Goal: Task Accomplishment & Management: Manage account settings

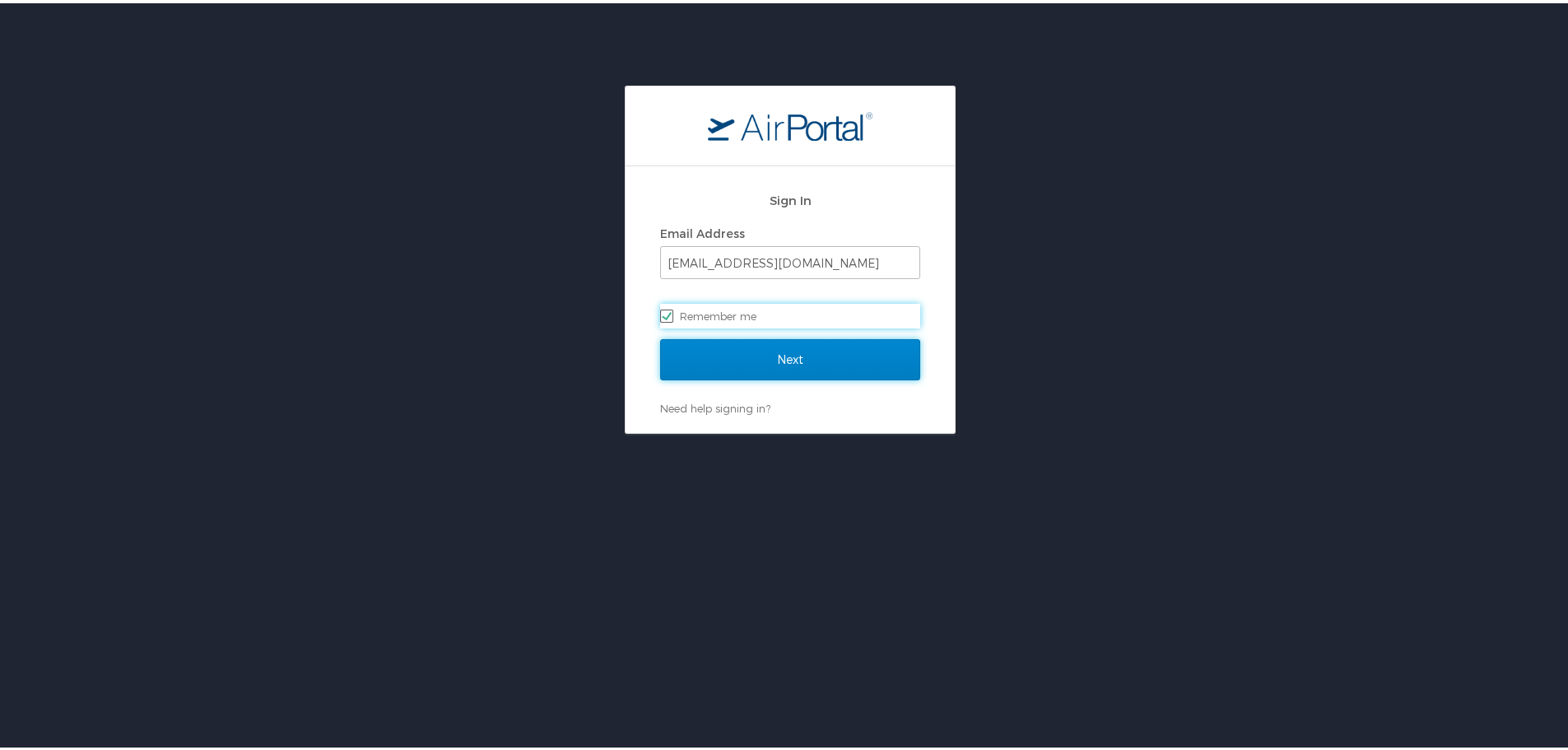
click at [847, 355] on input "Next" at bounding box center [790, 356] width 260 height 41
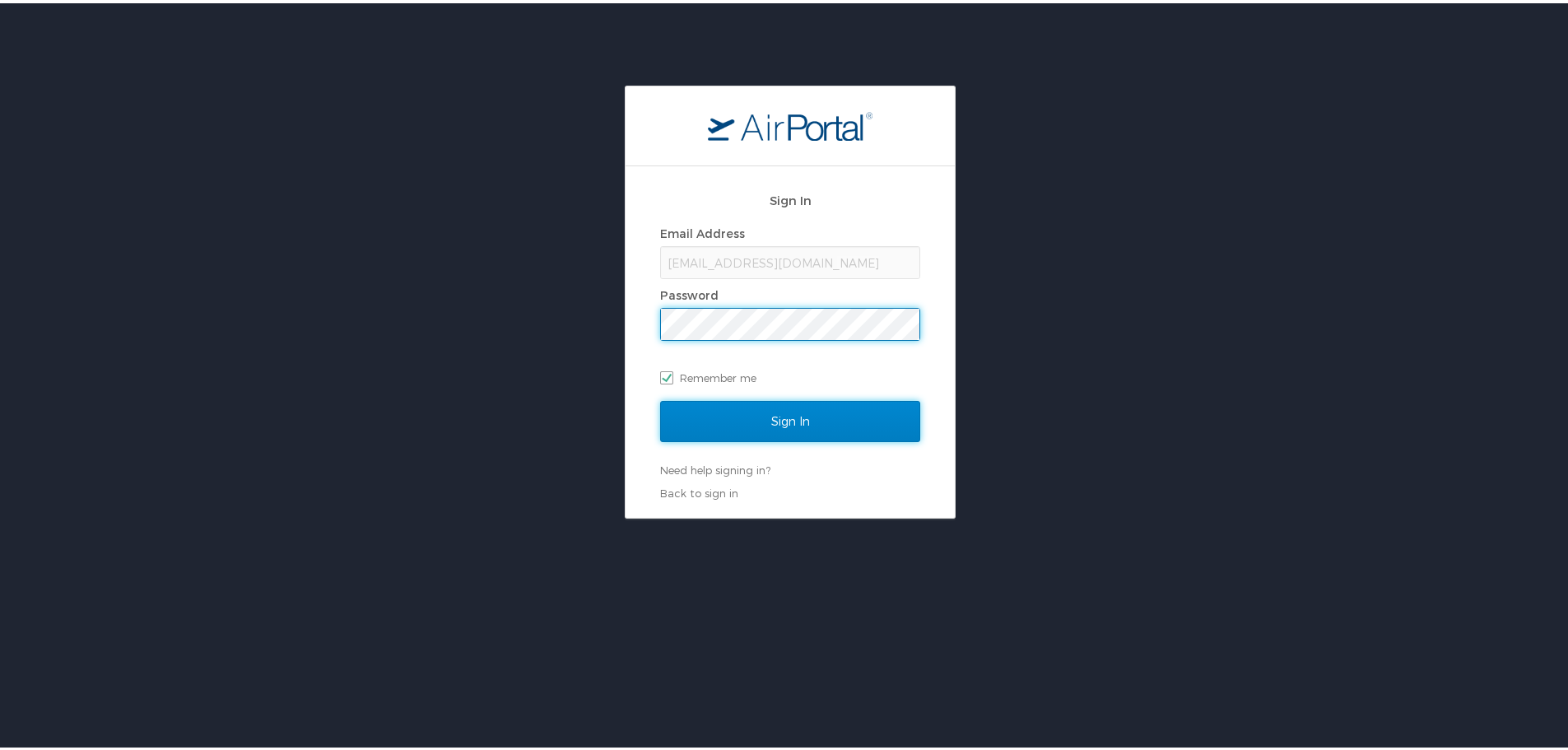
click at [833, 421] on input "Sign In" at bounding box center [790, 418] width 260 height 41
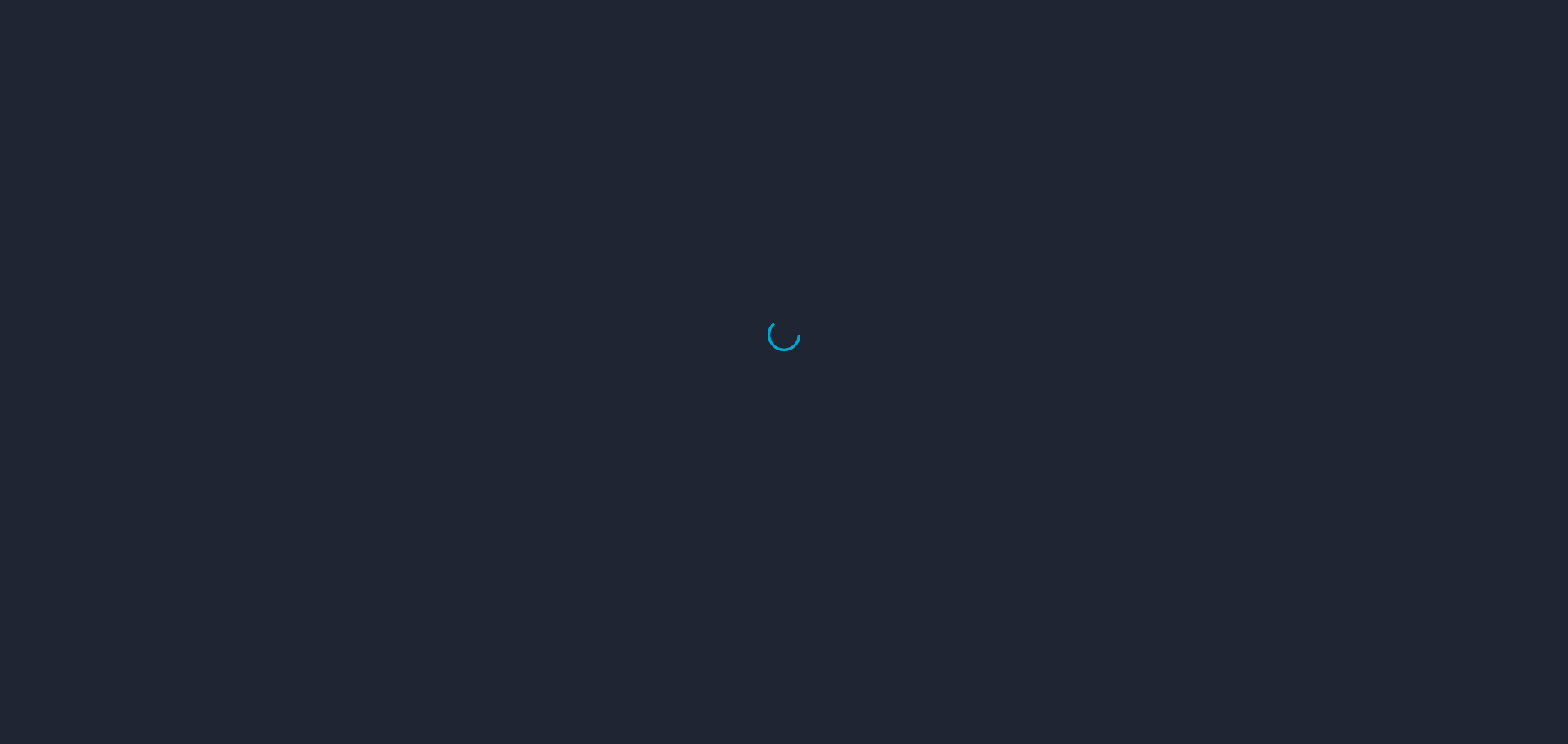
select select "US"
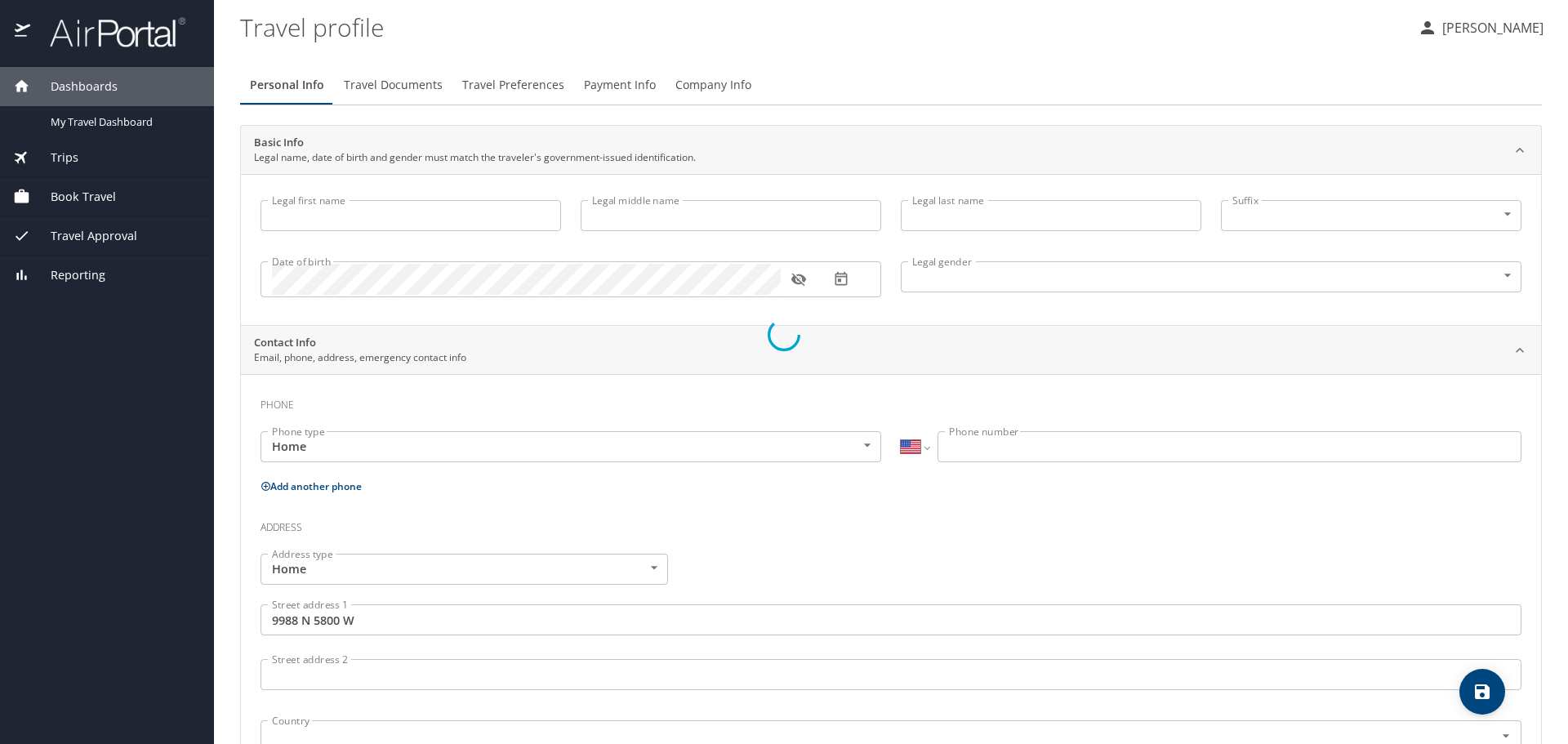
type input "Newell"
type input "Bradley"
type input "Slade"
type input "Male"
type input "Jessica"
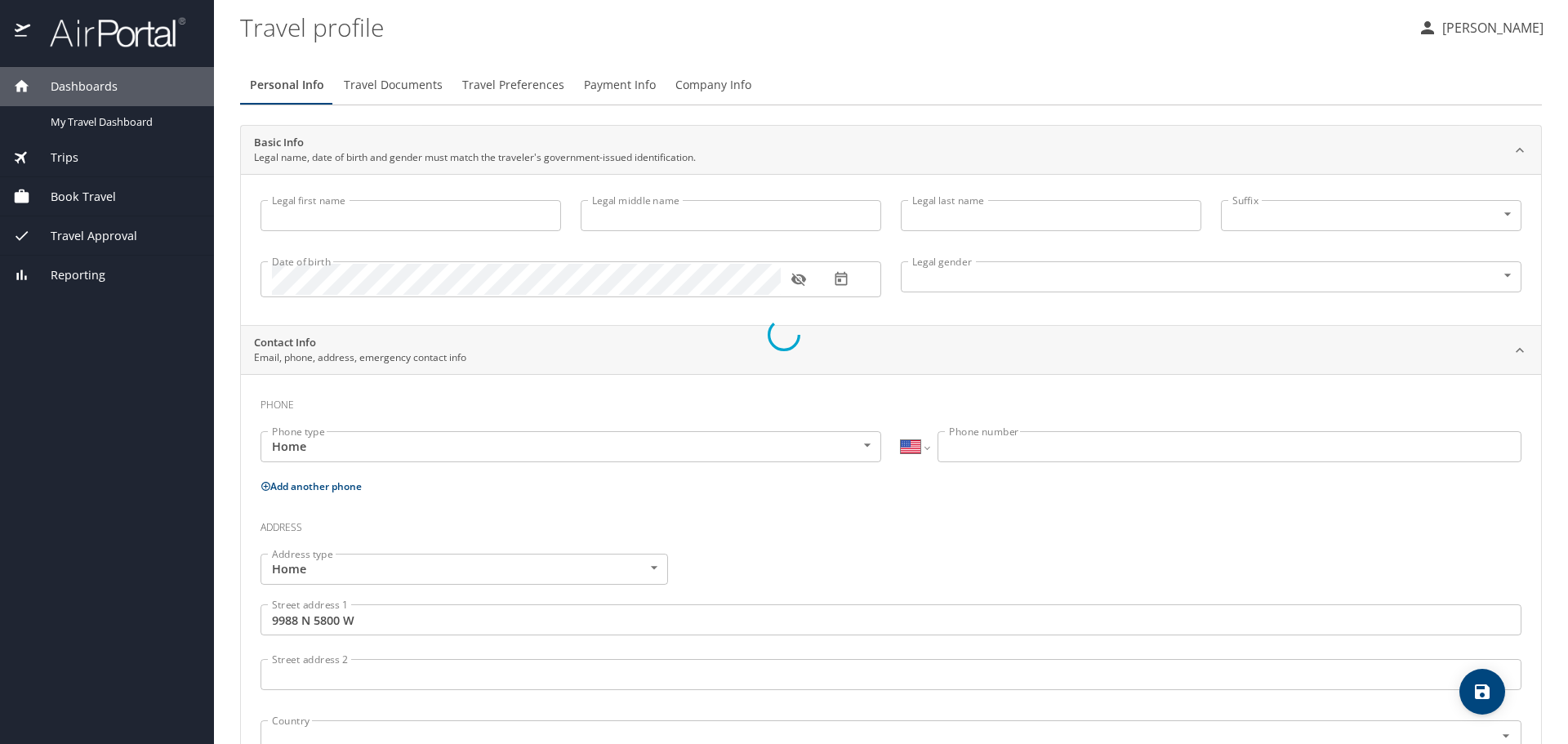
type input "Slade"
type input "(480) 567-4386"
type input "nslade@cafezupas.com"
type input "United States of America"
type input "Utah"
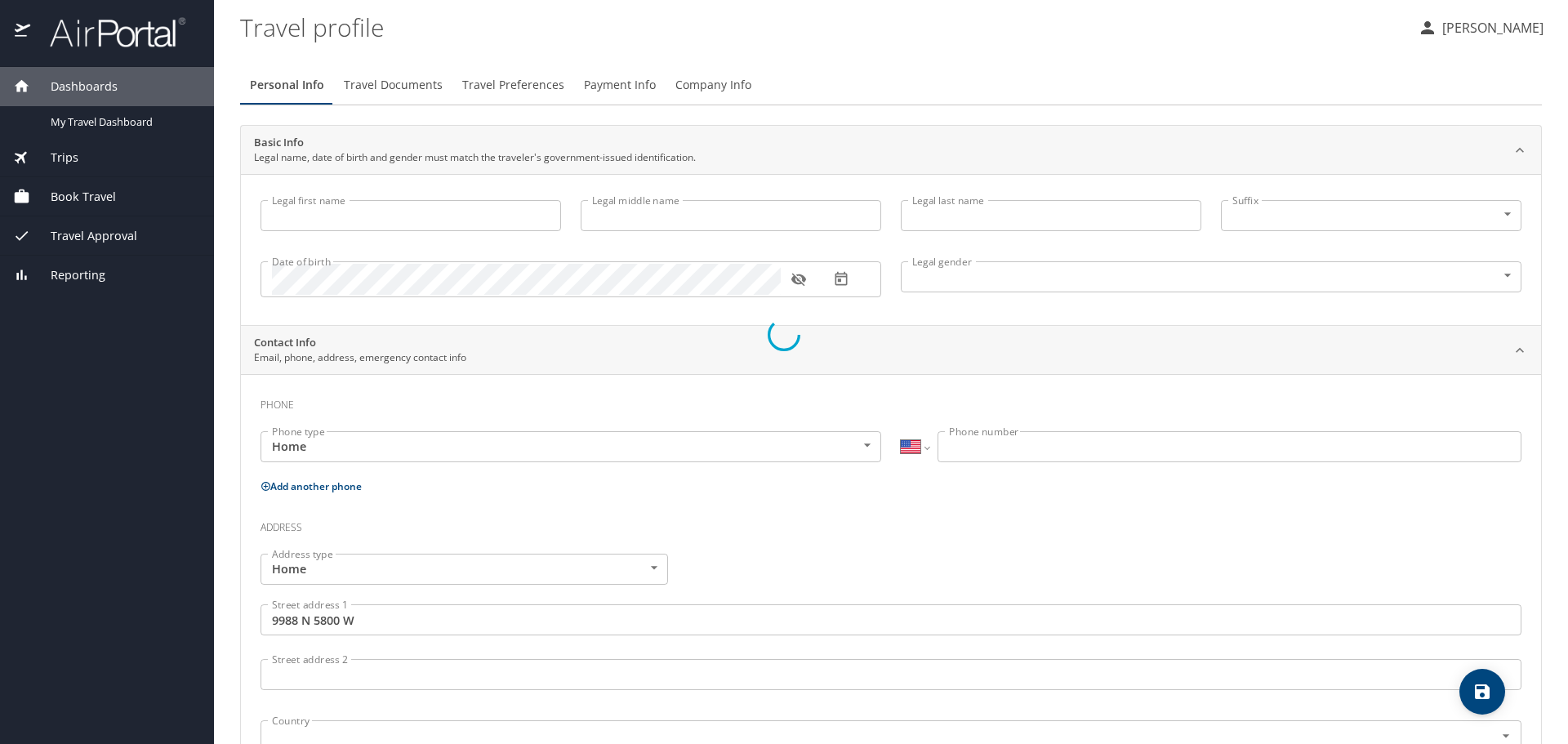
type input "United States of America"
select select "US"
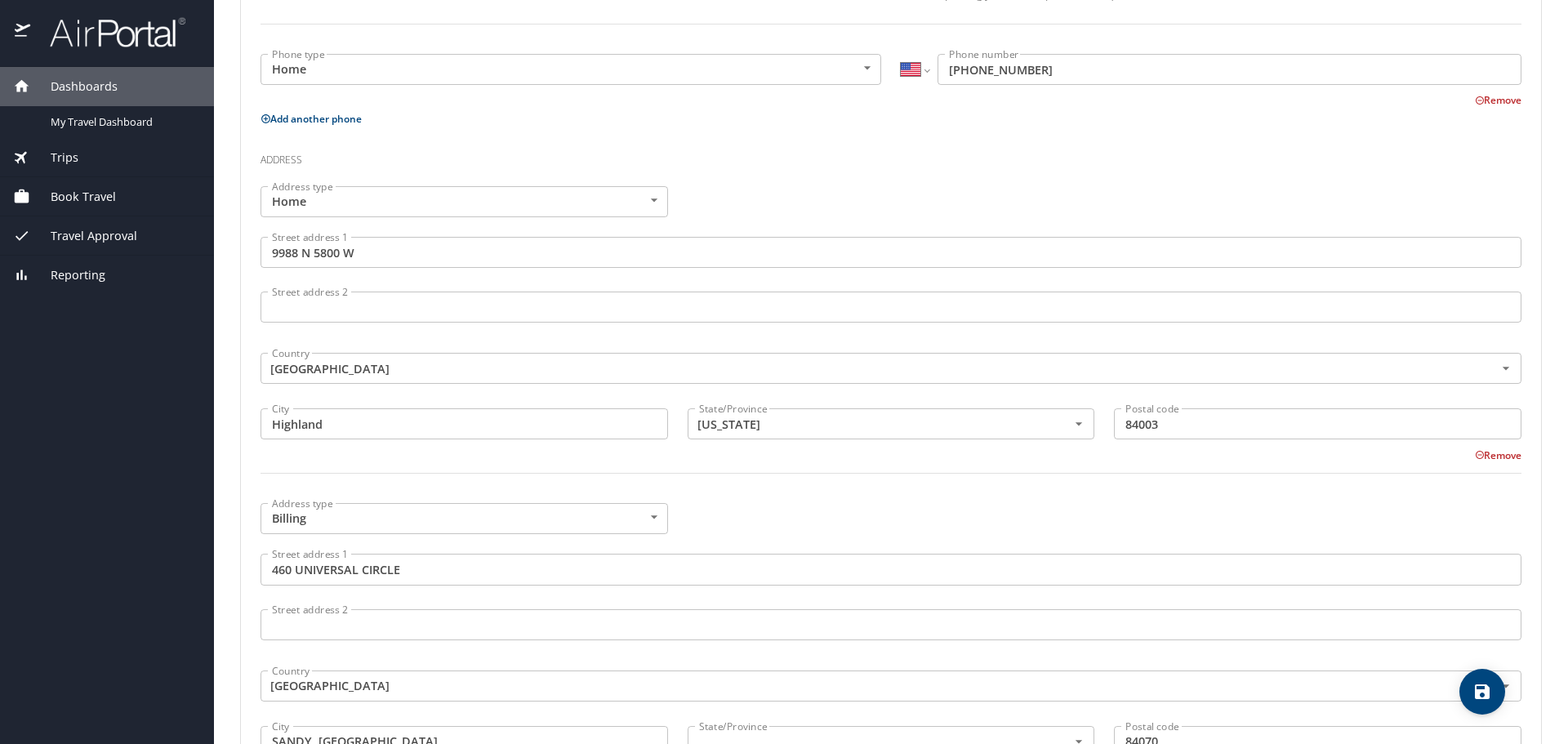
scroll to position [572, 0]
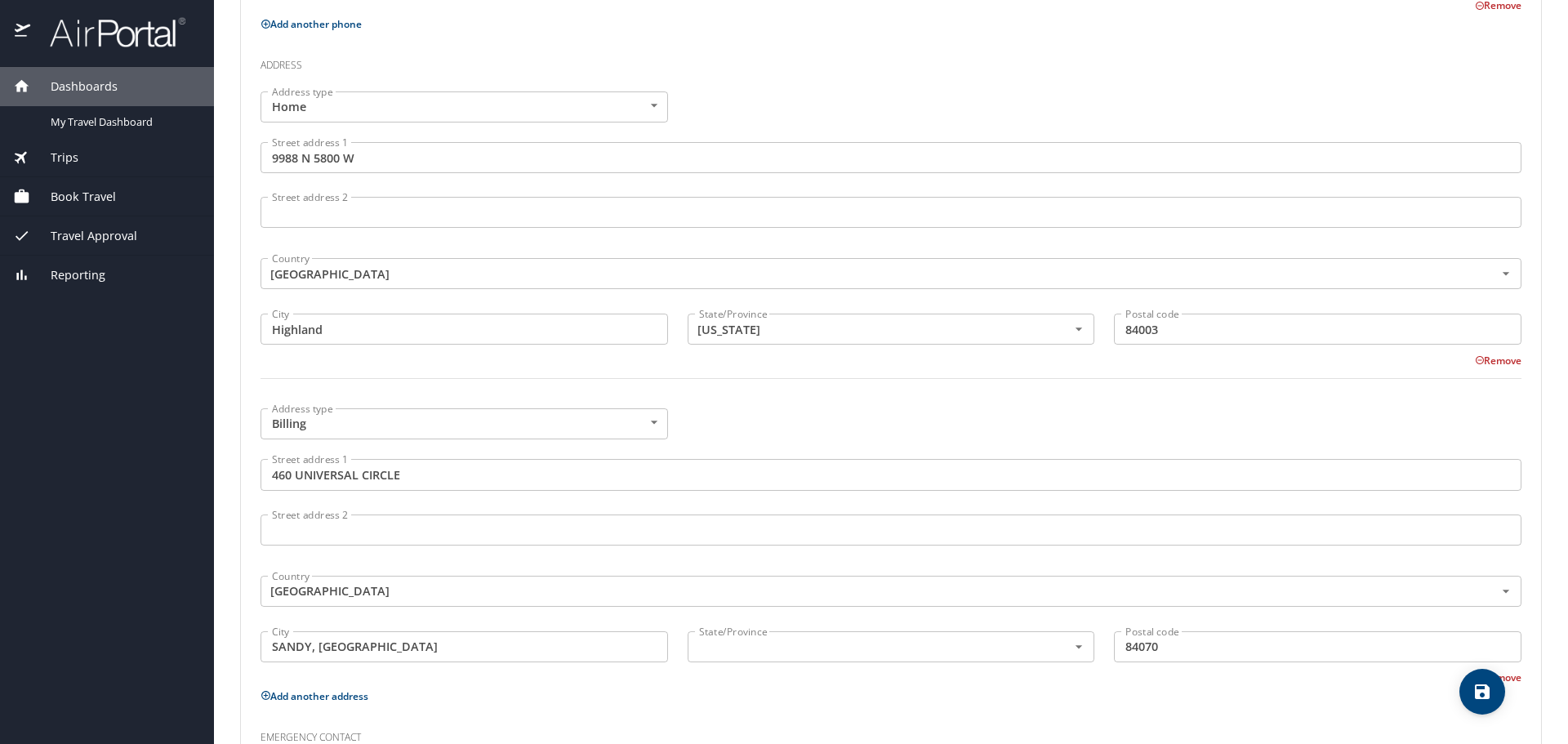
click at [822, 434] on div "Address type Billing Billing Address type Street address 1 460 UNIVERSAL CIRCLE…" at bounding box center [891, 542] width 1280 height 287
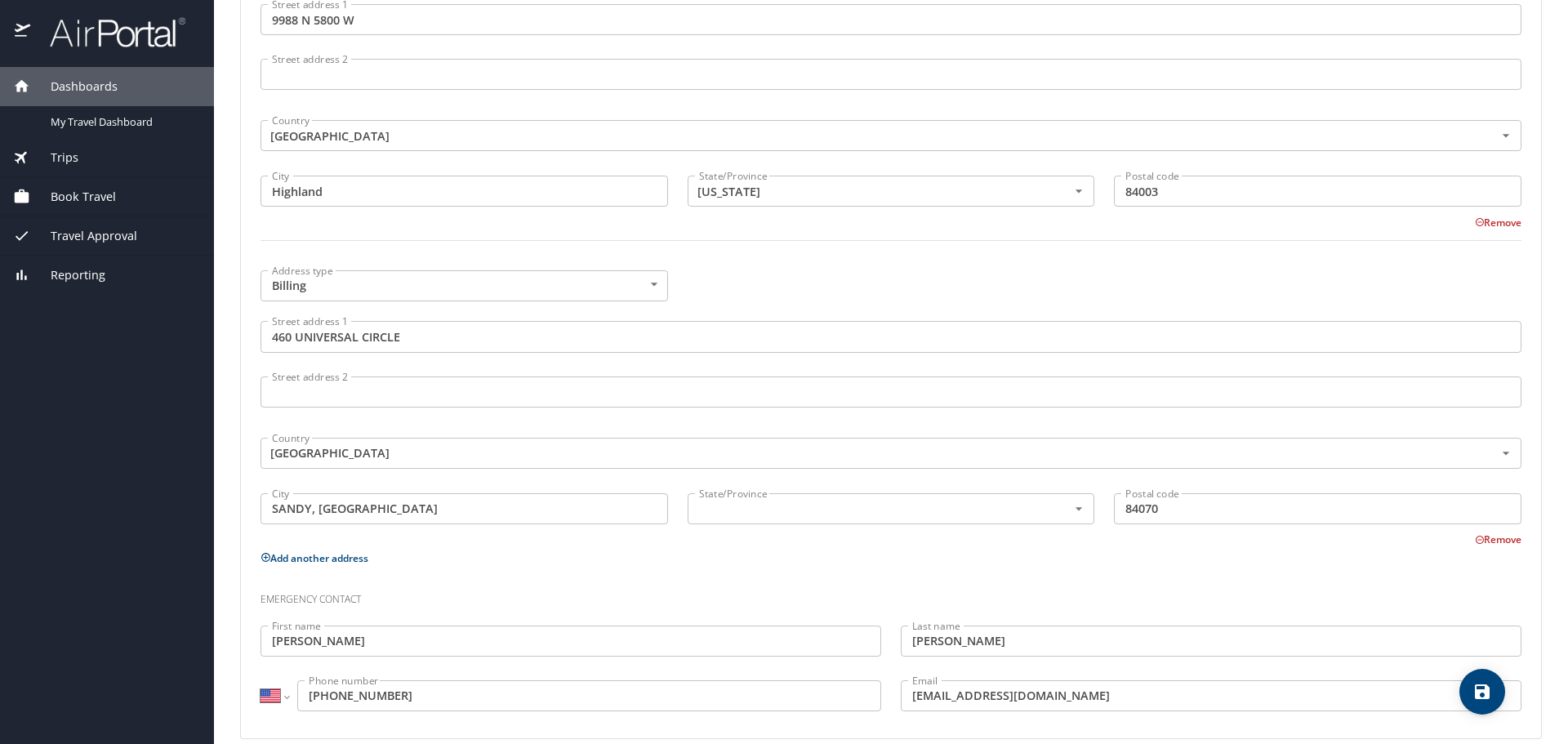
scroll to position [731, 0]
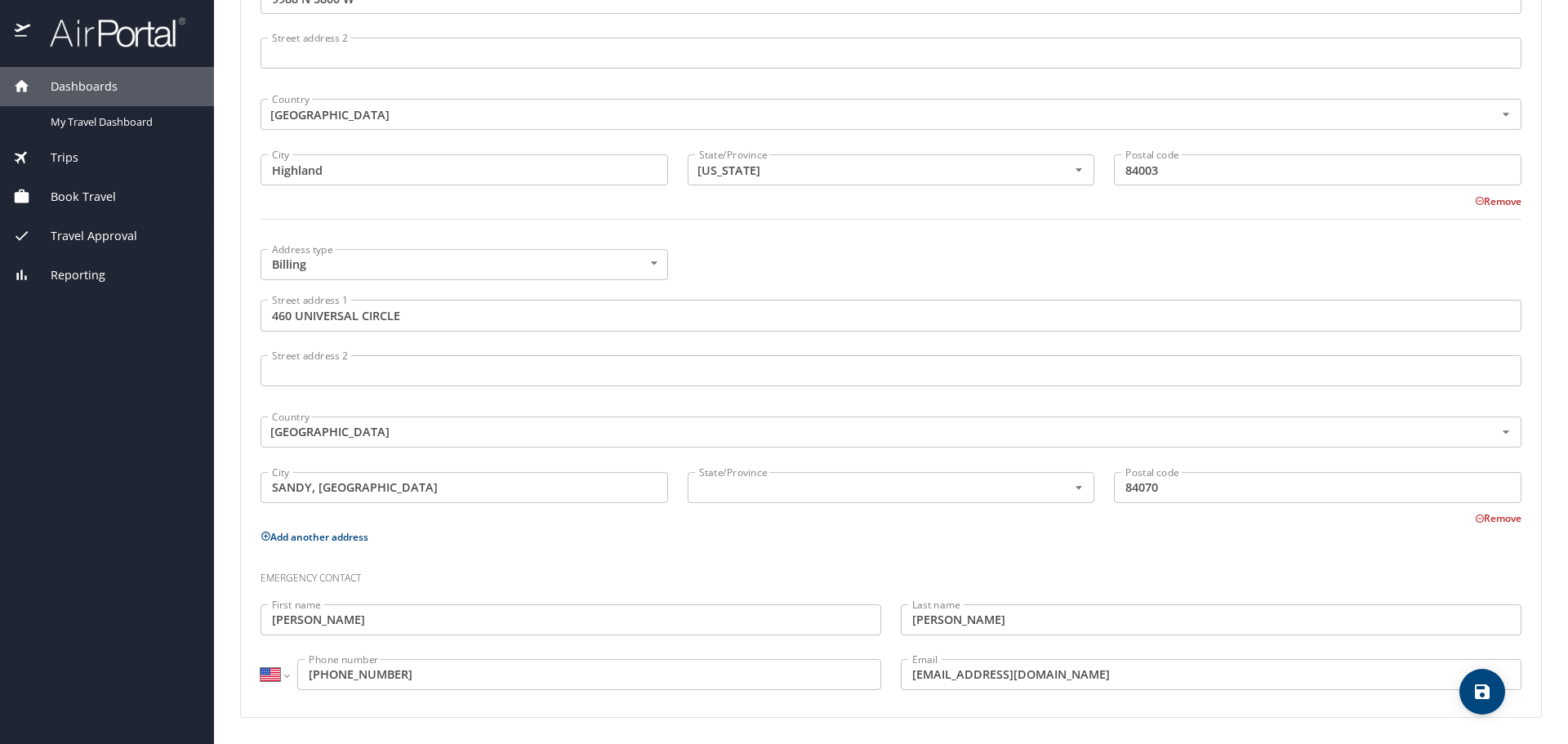
click at [803, 532] on p "Add another address" at bounding box center [891, 537] width 1261 height 20
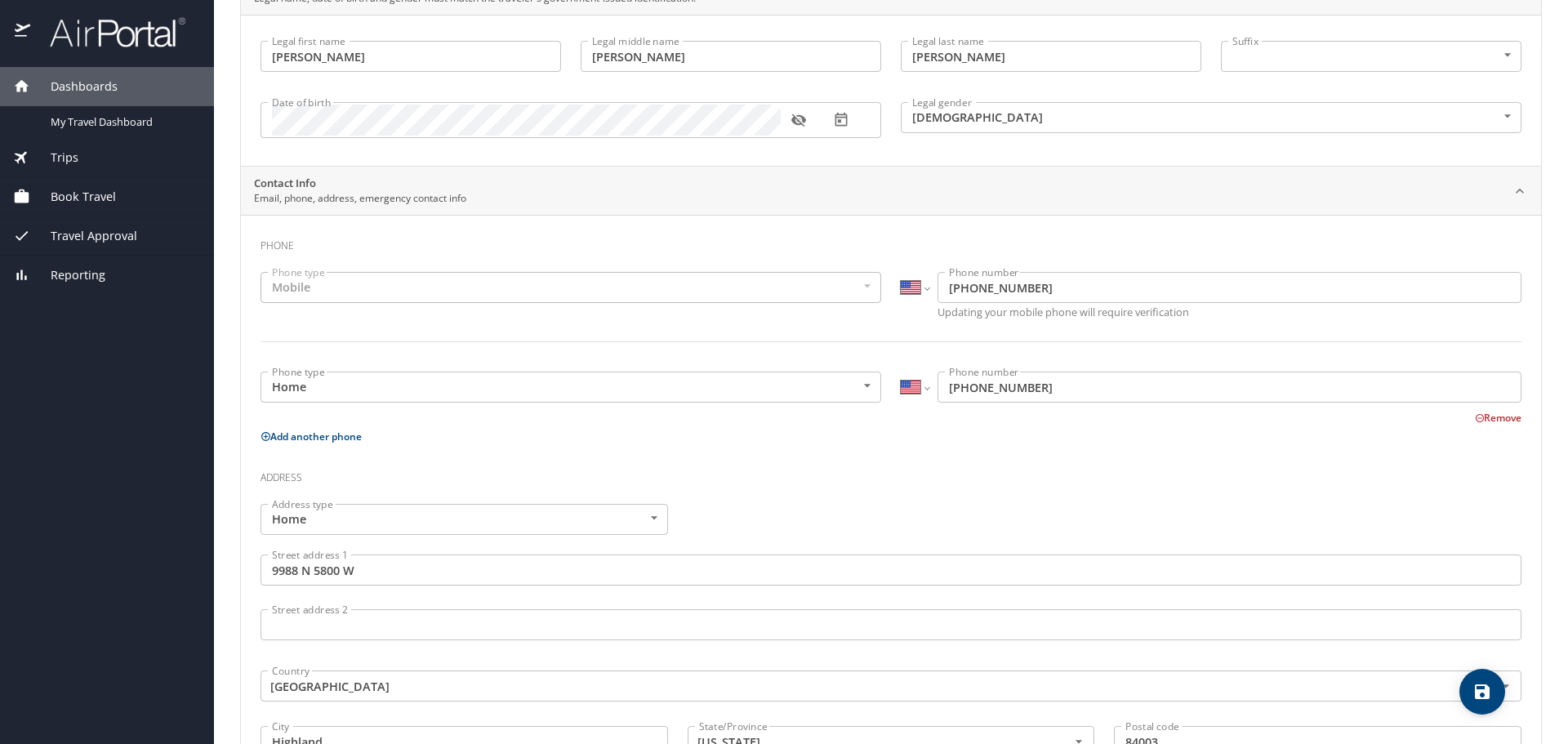
scroll to position [0, 0]
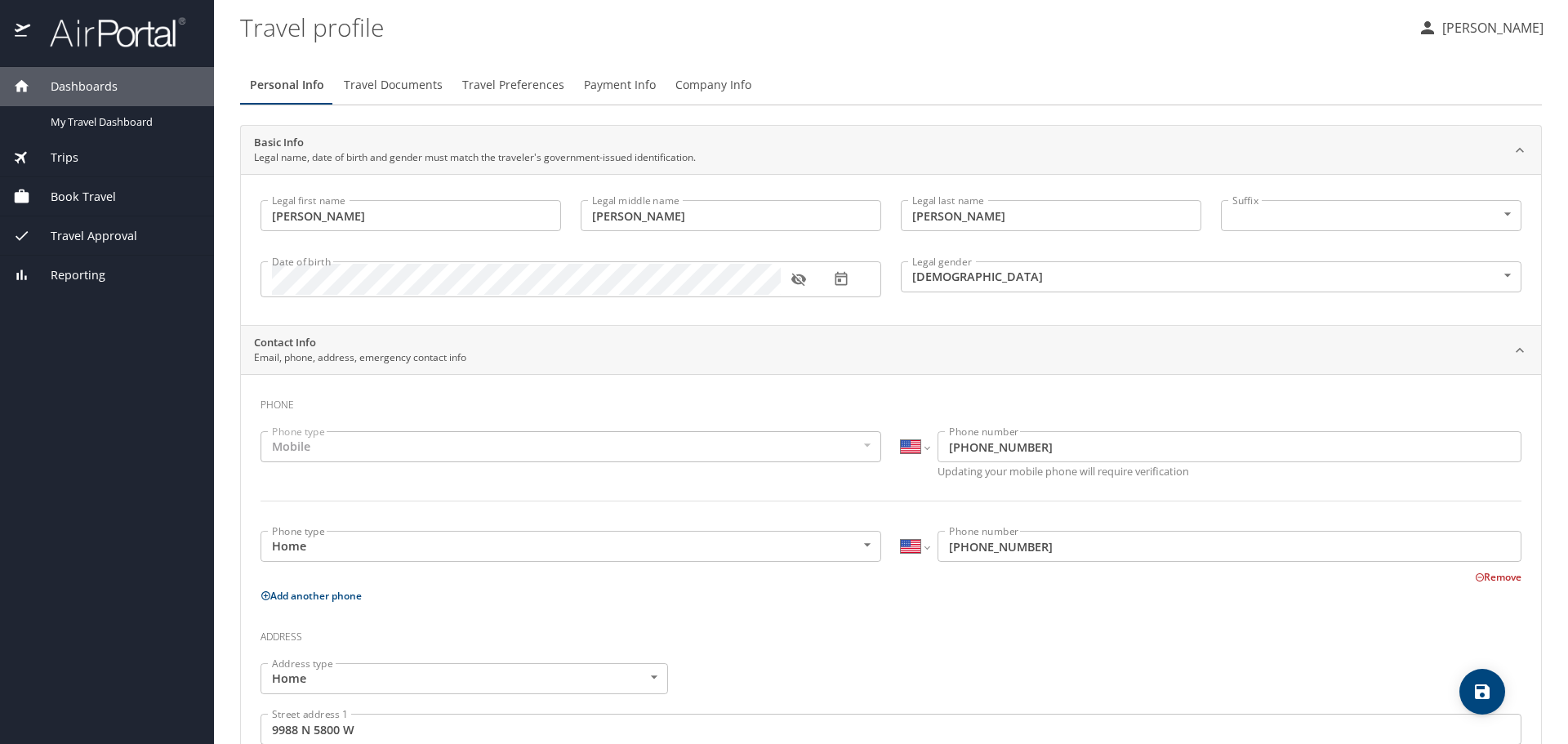
click at [66, 197] on span "Book Travel" at bounding box center [73, 197] width 86 height 18
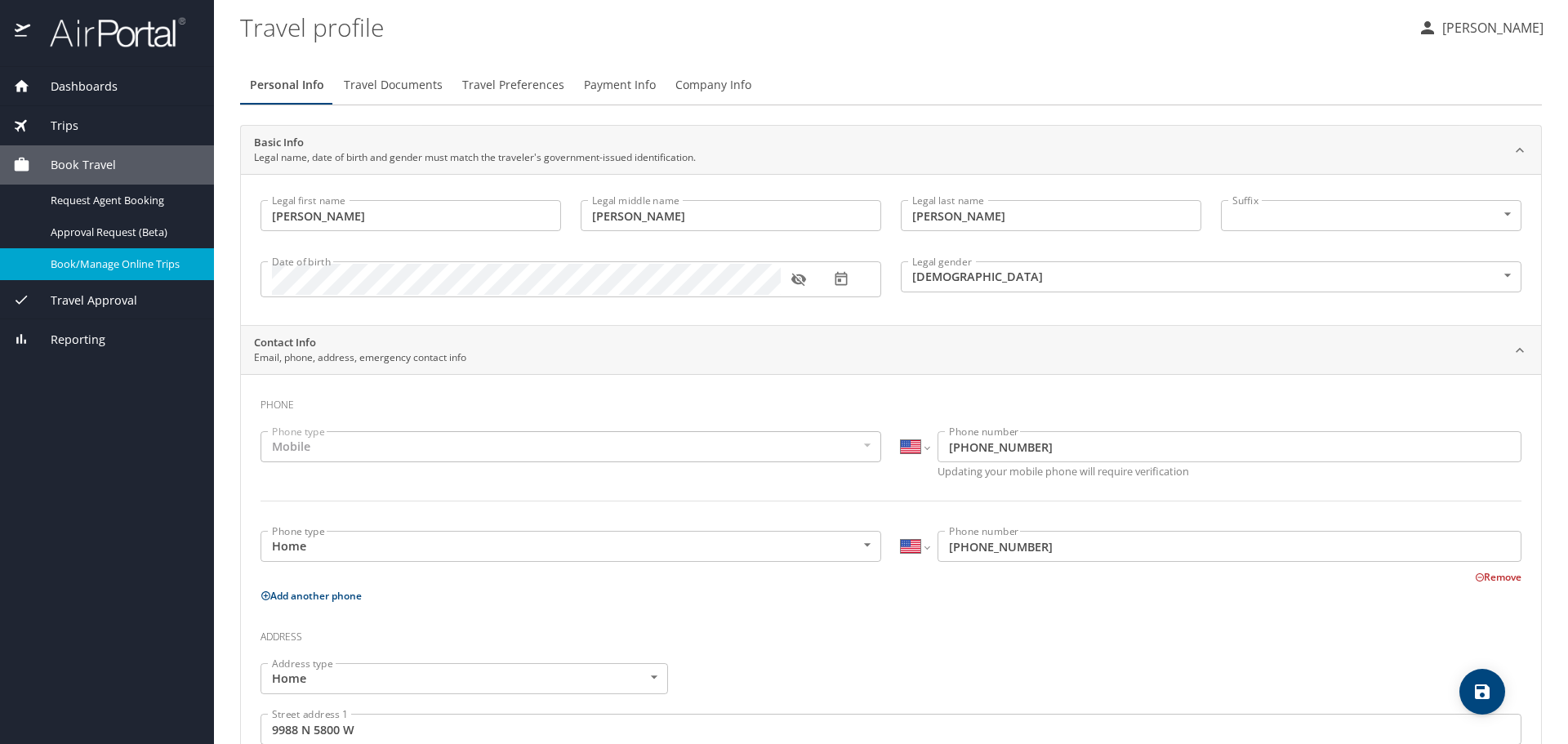
click at [90, 256] on div "Book/Manage Online Trips" at bounding box center [106, 264] width 188 height 19
